Goal: Find specific page/section: Find specific page/section

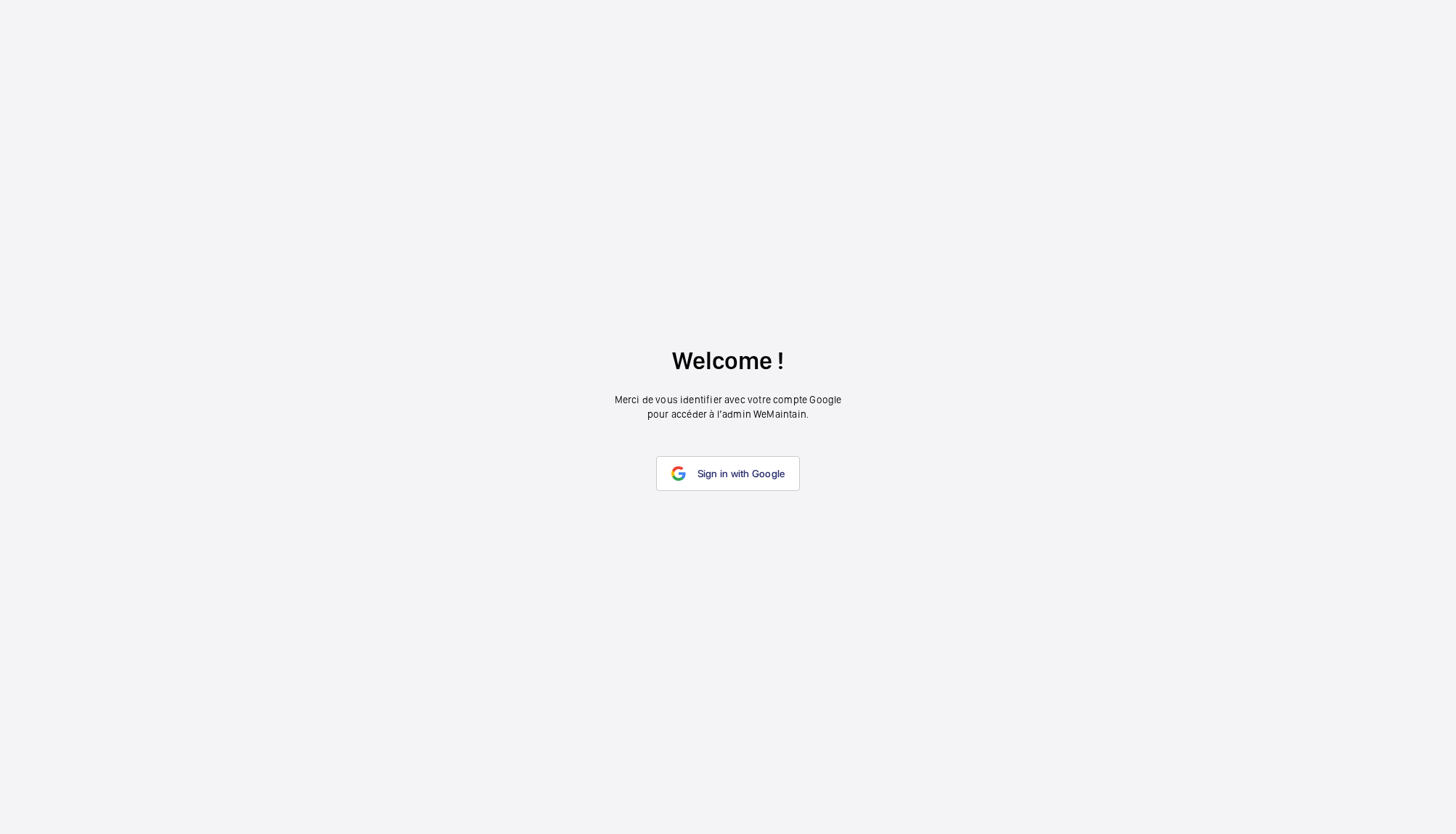
click at [721, 480] on link "Sign in with Google" at bounding box center [728, 473] width 145 height 35
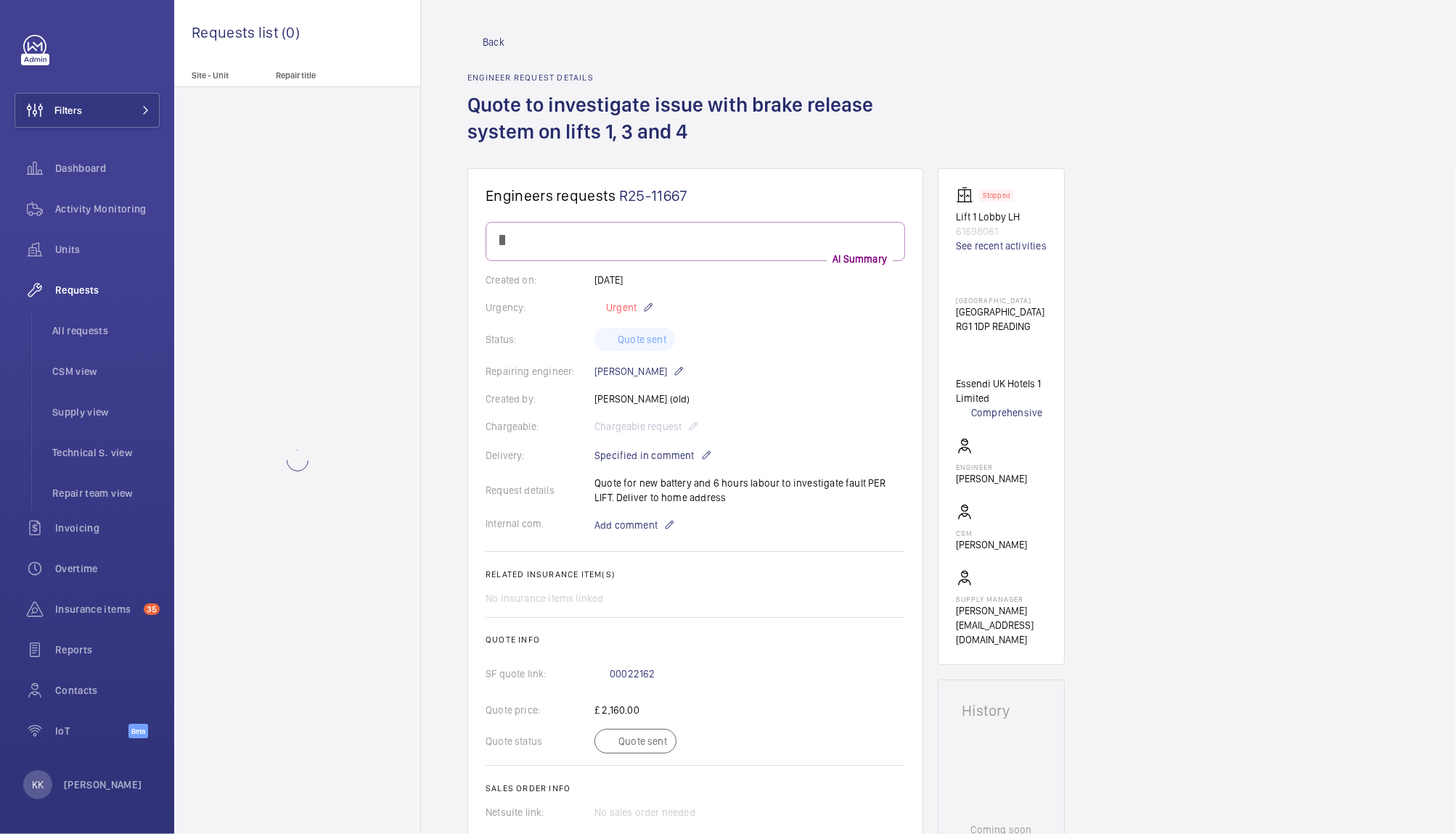
click at [1046, 120] on div "Back Engineer request details Quote to investigate issue with brake release sys…" at bounding box center [939, 101] width 942 height 133
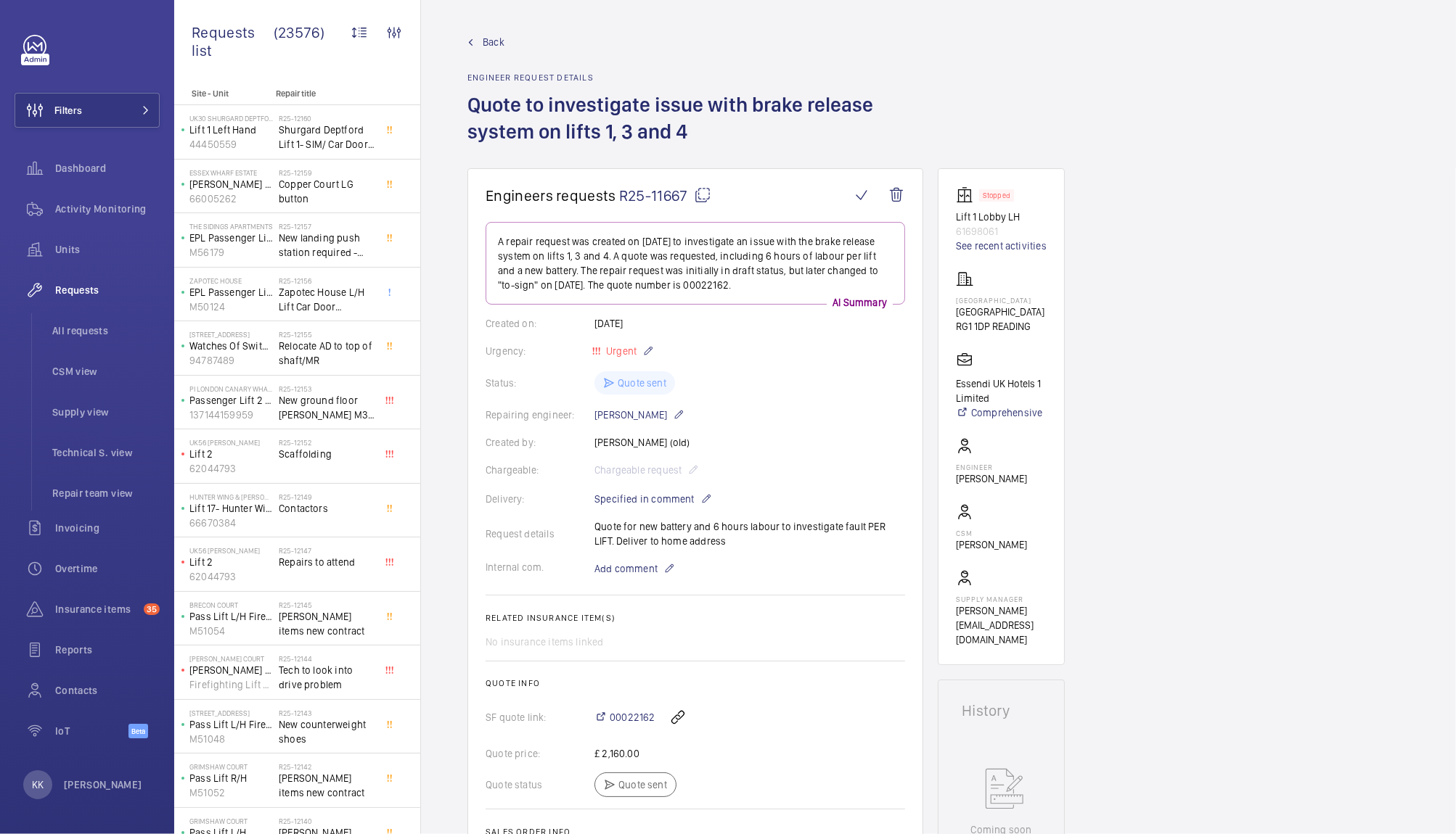
click at [1132, 140] on div "Back Engineer request details Quote to investigate issue with brake release sys…" at bounding box center [939, 101] width 942 height 133
click at [642, 200] on span "R25-11667" at bounding box center [665, 196] width 92 height 18
click at [673, 196] on span "R25-11667" at bounding box center [665, 196] width 92 height 18
